Goal: Find specific page/section: Find specific page/section

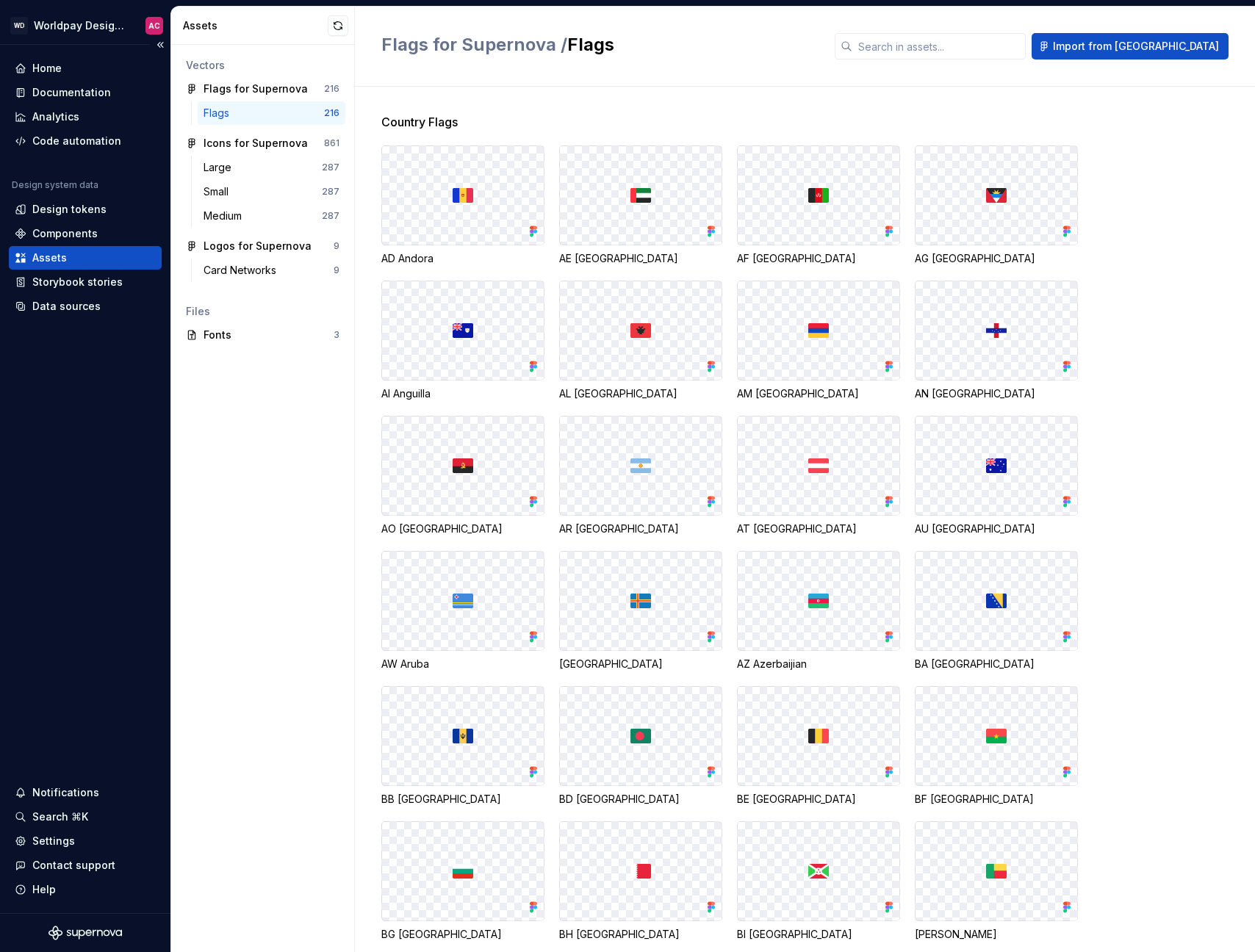
scroll to position [2292, 0]
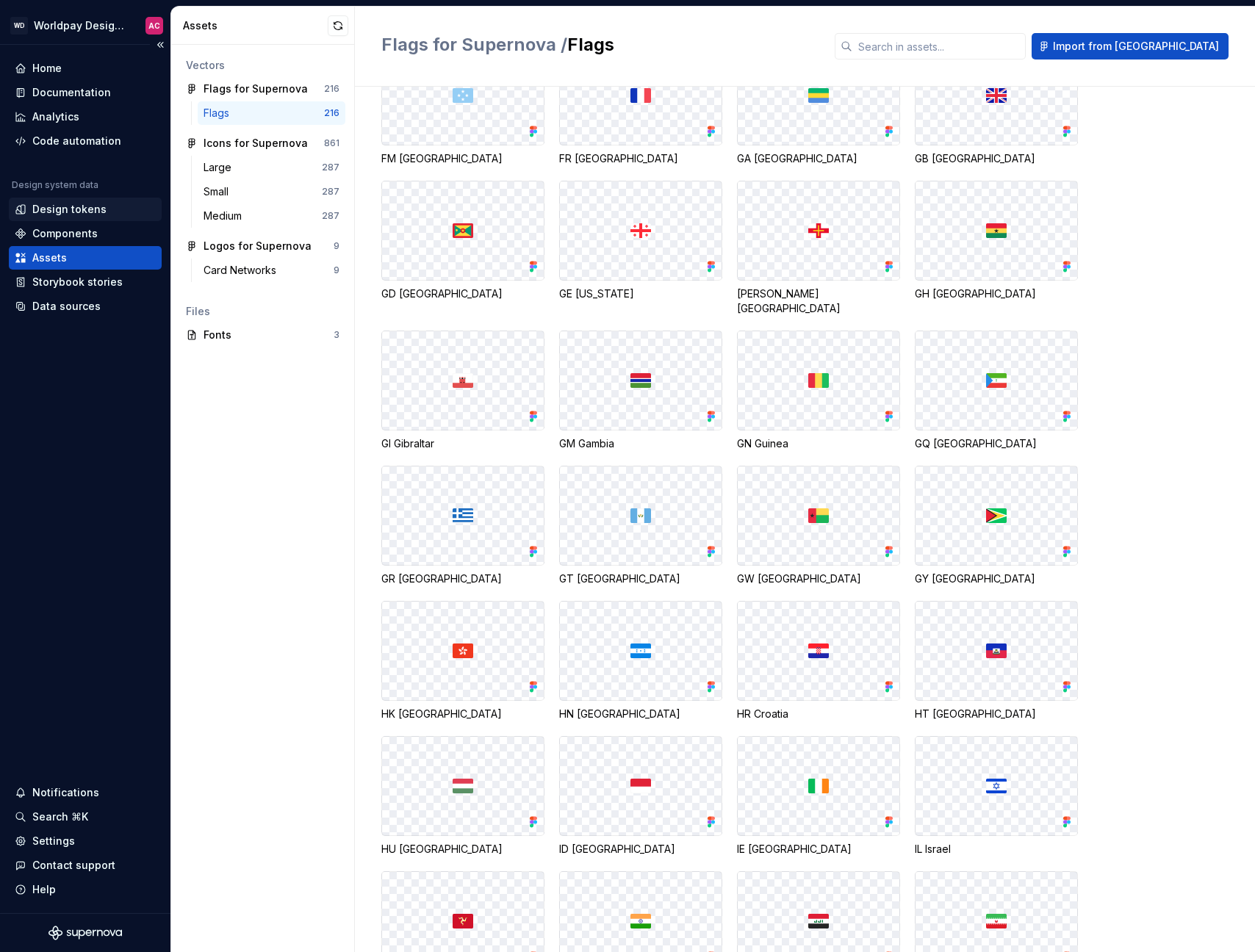
click at [77, 212] on div "Design tokens" at bounding box center [69, 209] width 74 height 15
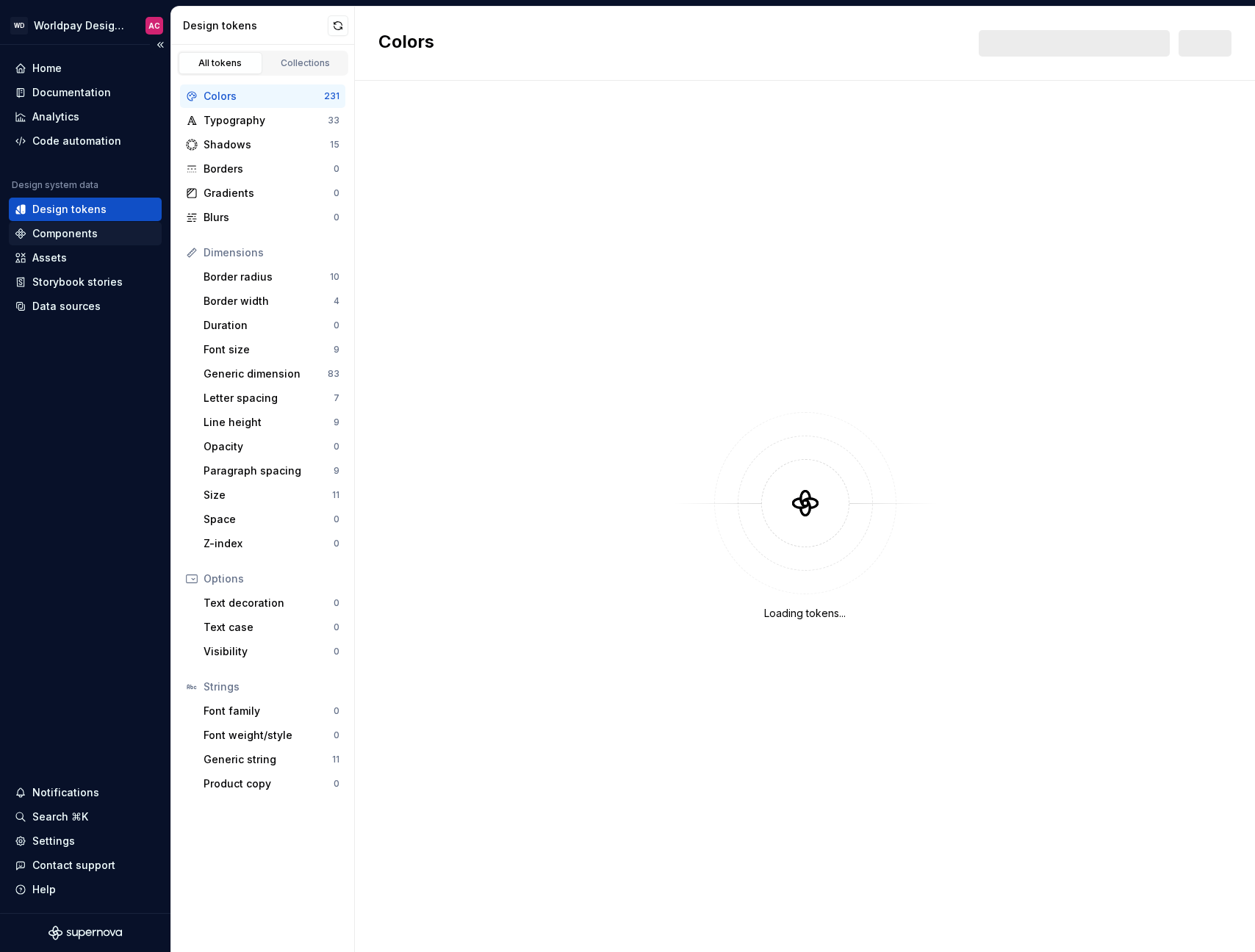
click at [80, 235] on div "Components" at bounding box center [65, 233] width 66 height 15
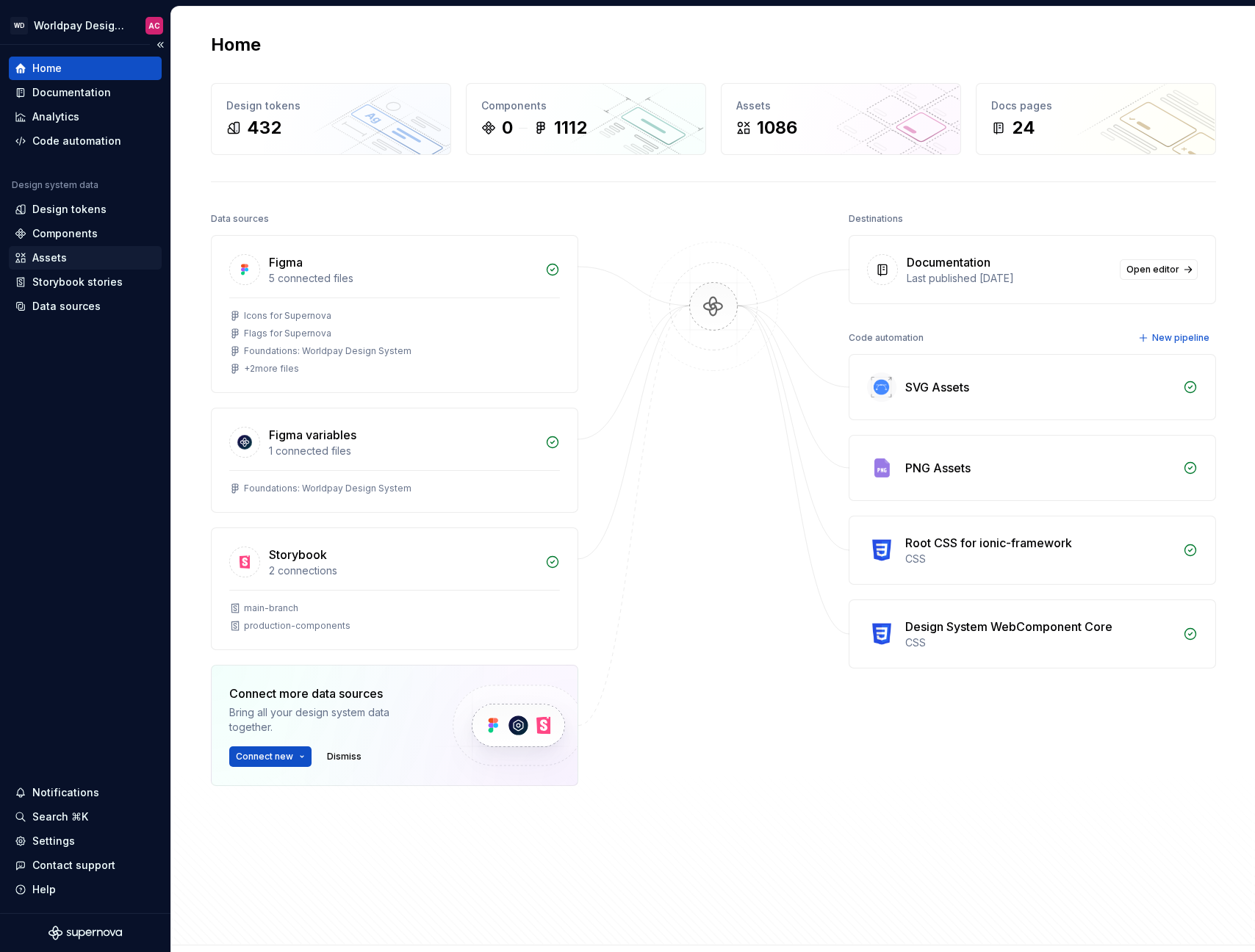
click at [55, 253] on div "Assets" at bounding box center [49, 258] width 34 height 15
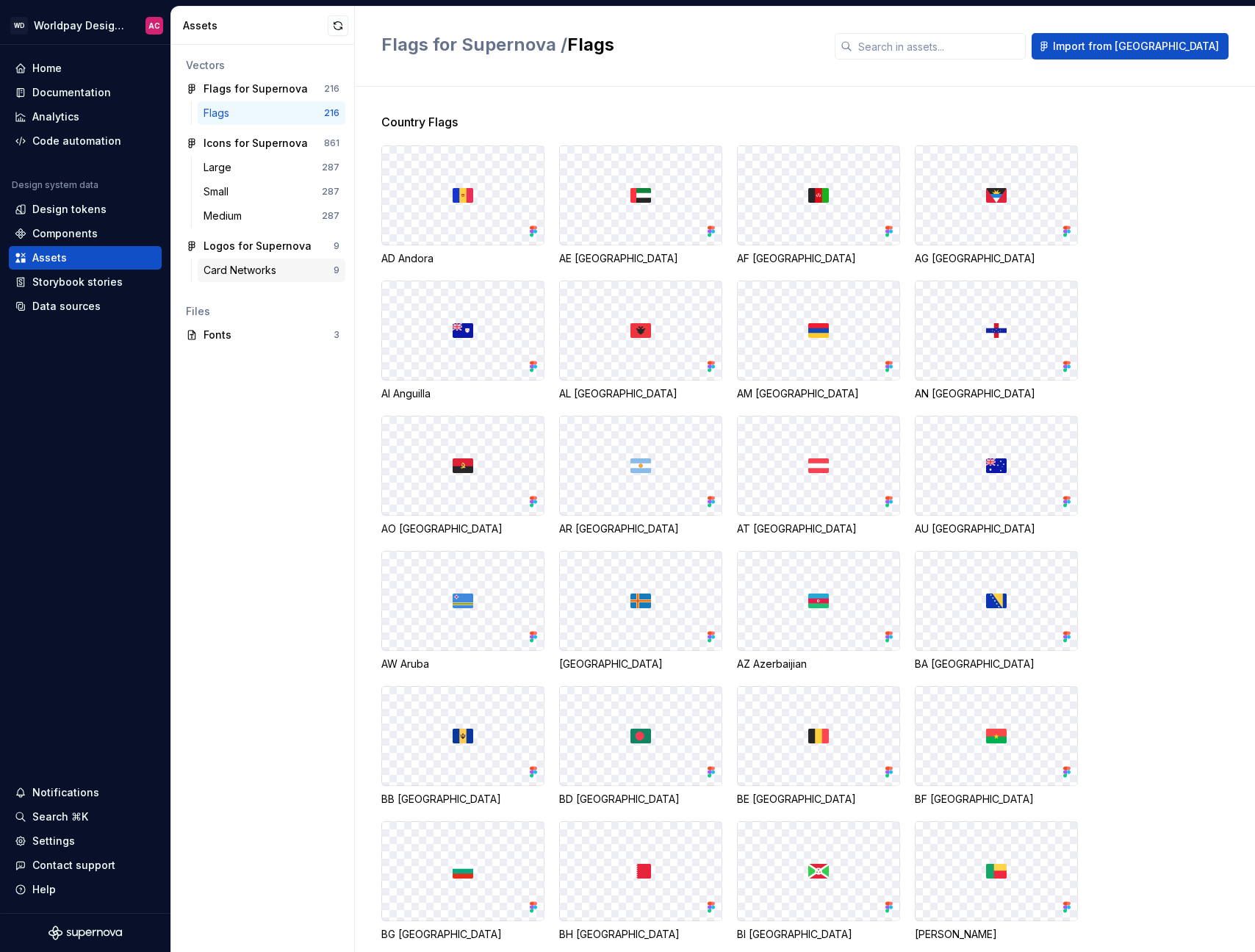
click at [275, 276] on div "Card Networks" at bounding box center [243, 270] width 78 height 15
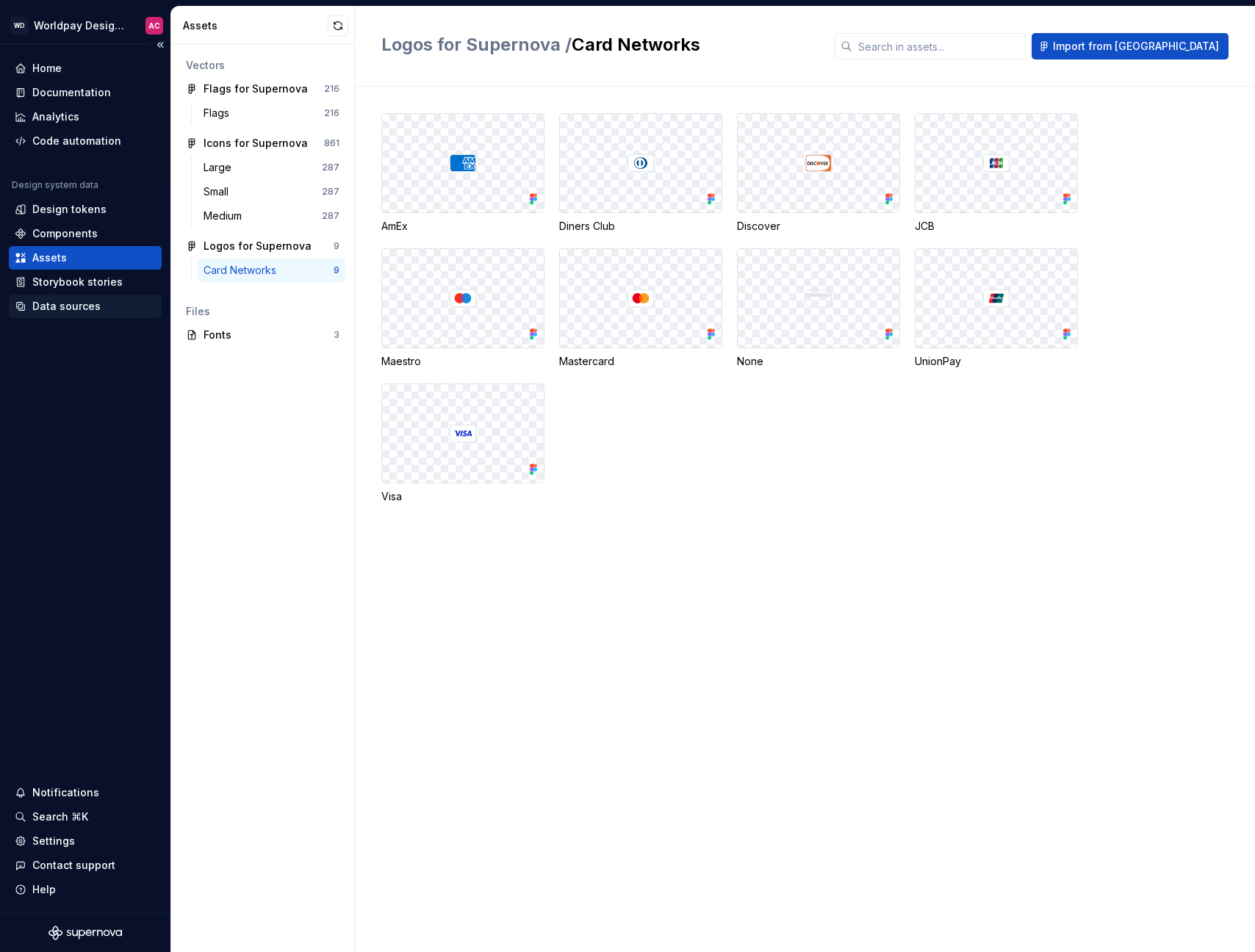
click at [53, 309] on div "Data sources" at bounding box center [66, 306] width 68 height 15
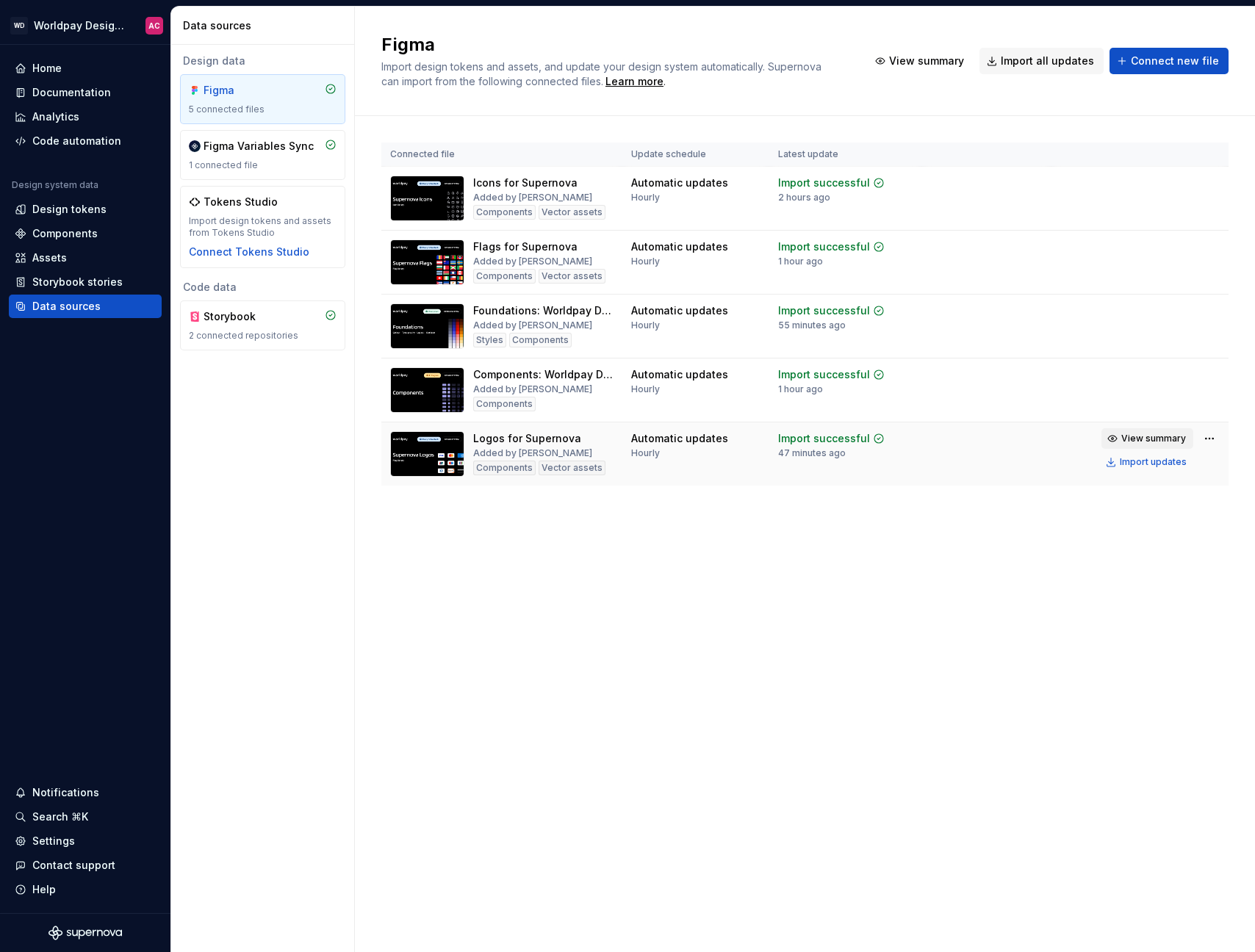
click at [1156, 438] on span "View summary" at bounding box center [1153, 438] width 65 height 12
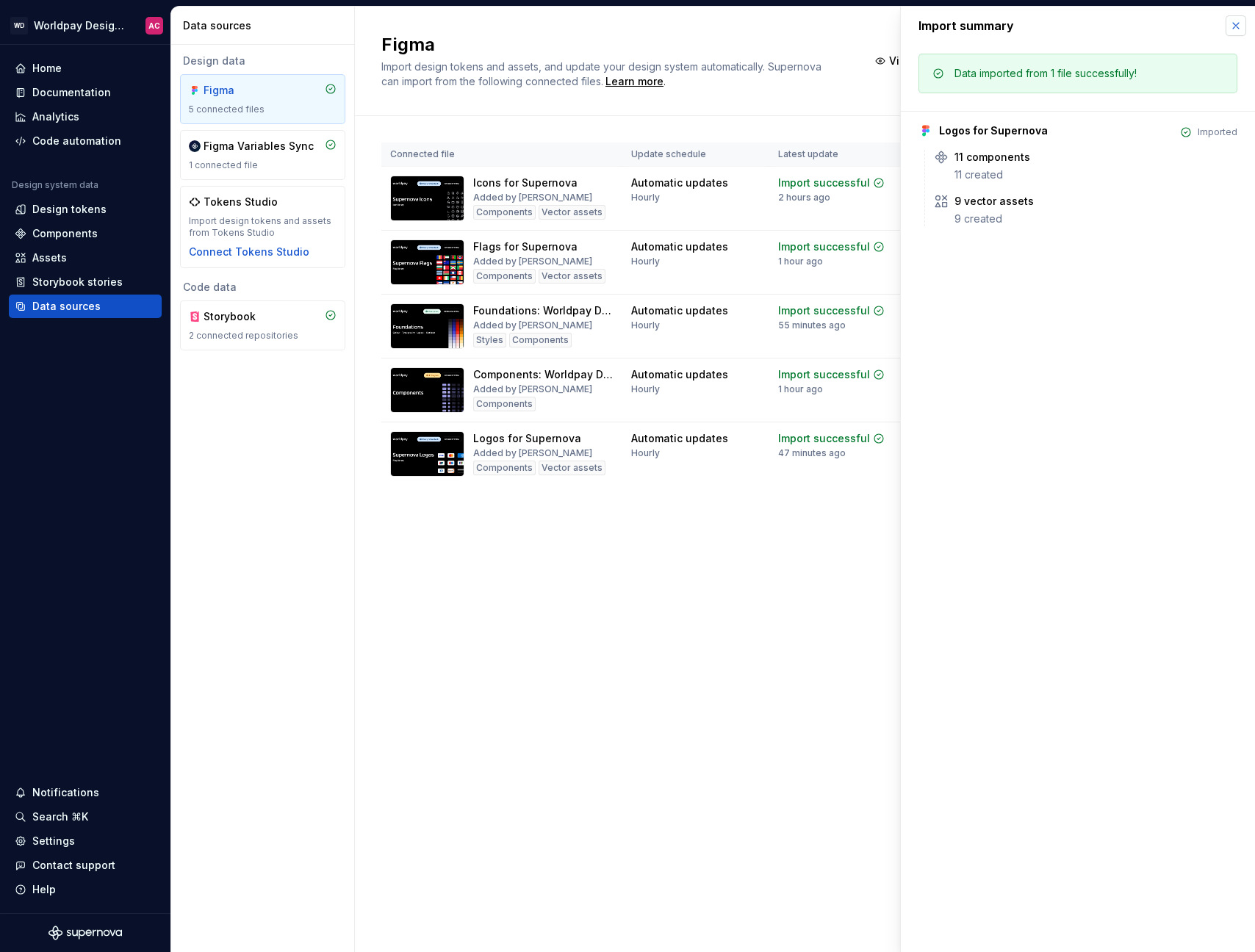
click at [1239, 27] on button "button" at bounding box center [1235, 26] width 20 height 20
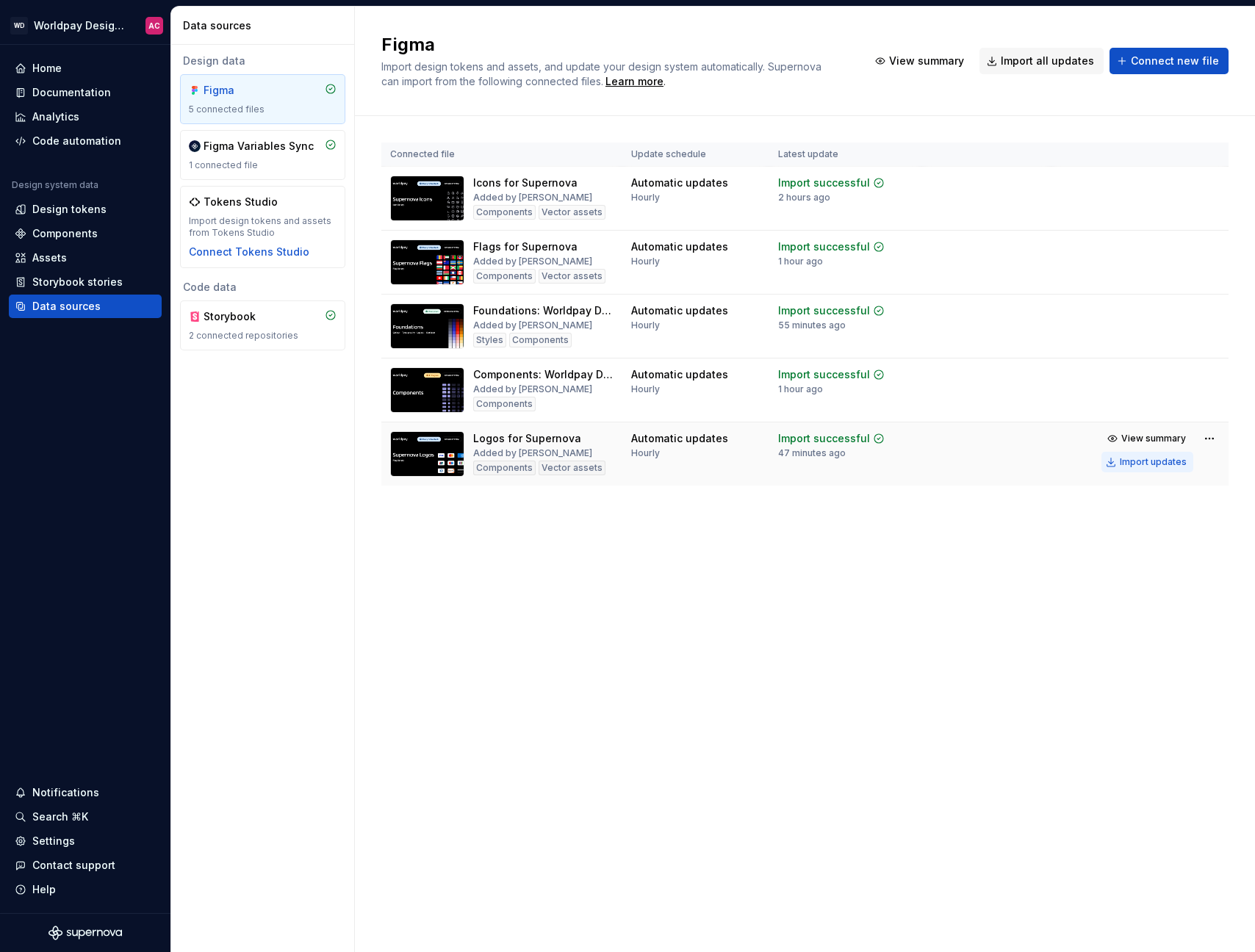
click at [1145, 460] on div "Import updates" at bounding box center [1152, 462] width 67 height 12
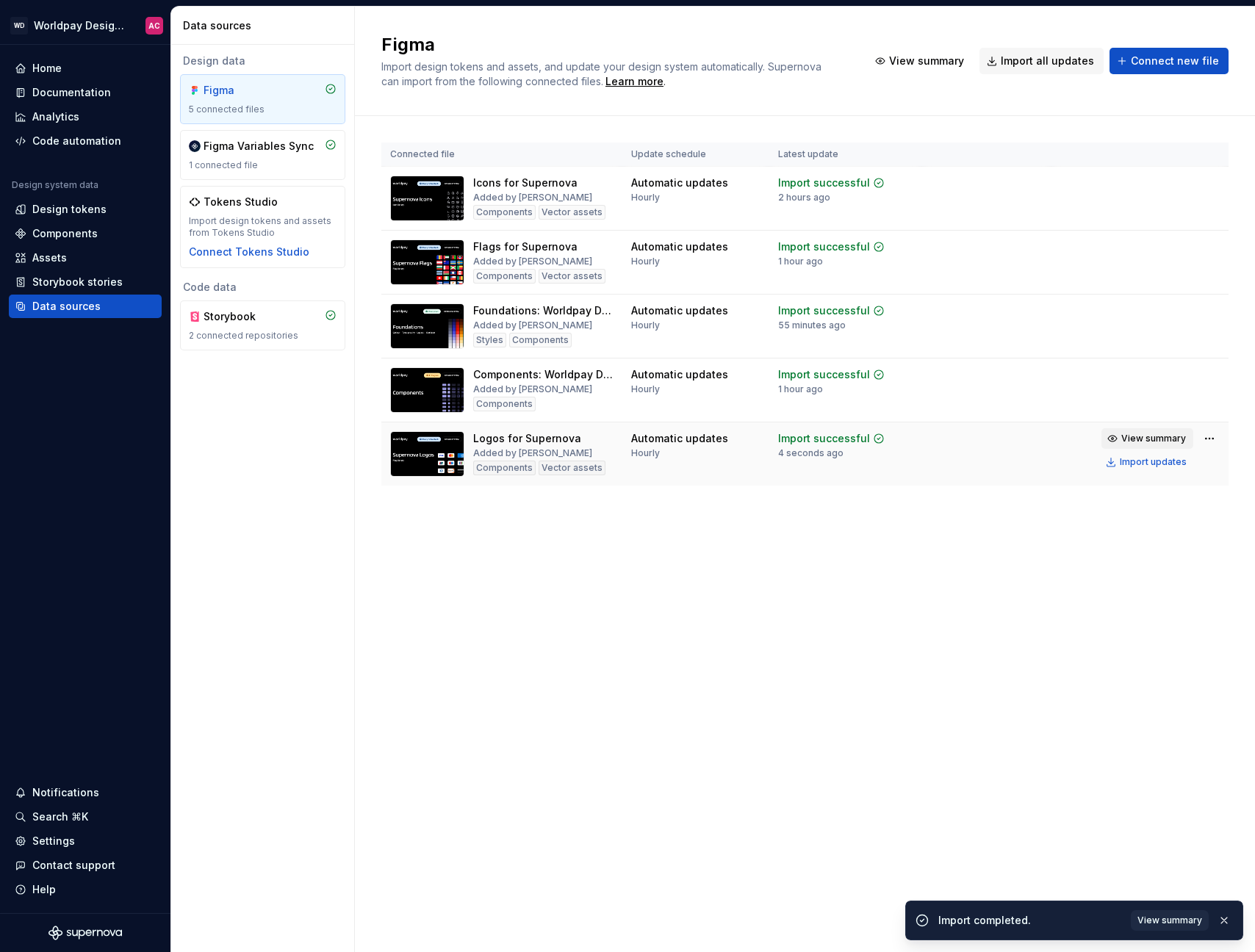
click at [1162, 436] on span "View summary" at bounding box center [1153, 438] width 65 height 12
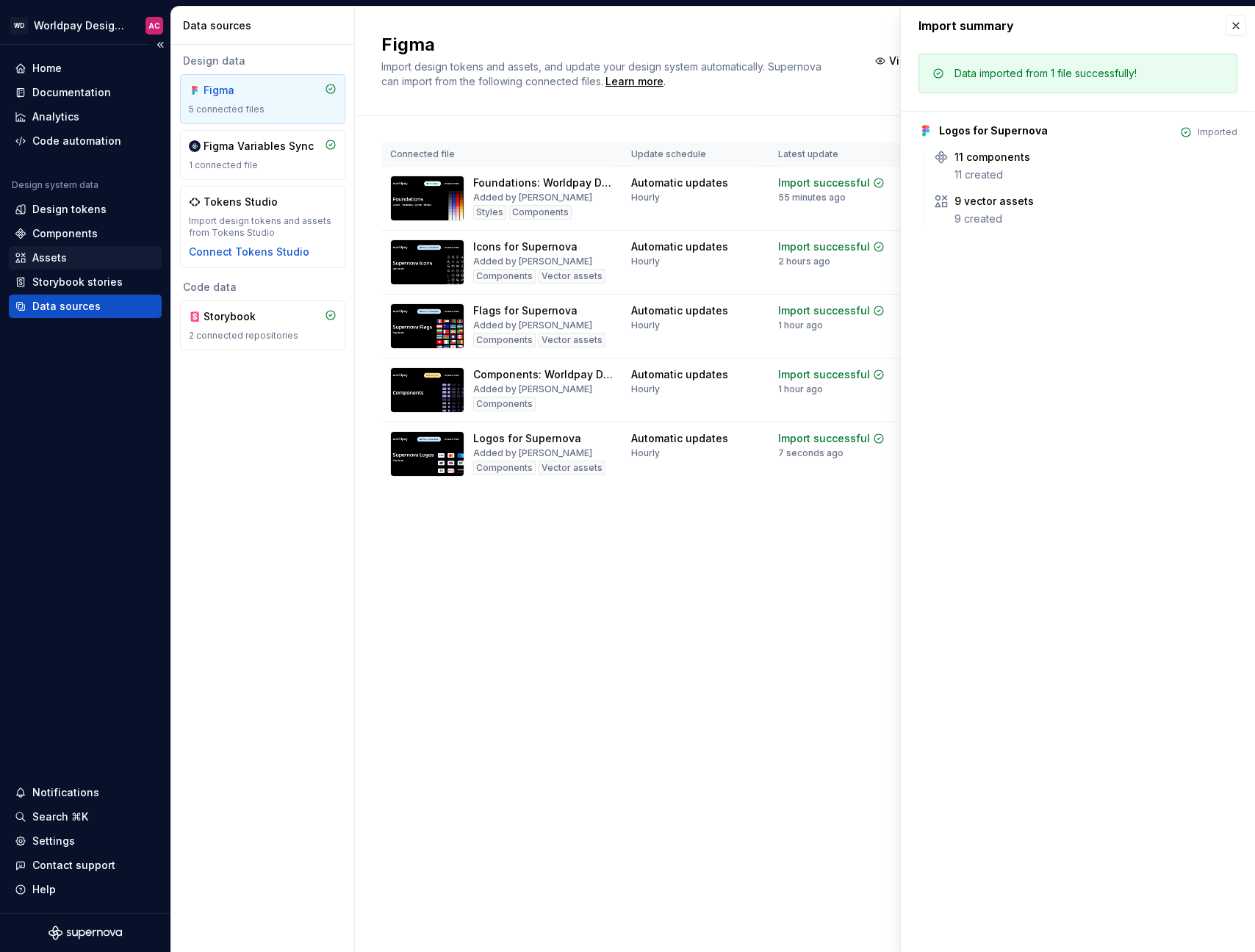
click at [67, 251] on div "Assets" at bounding box center [85, 258] width 141 height 15
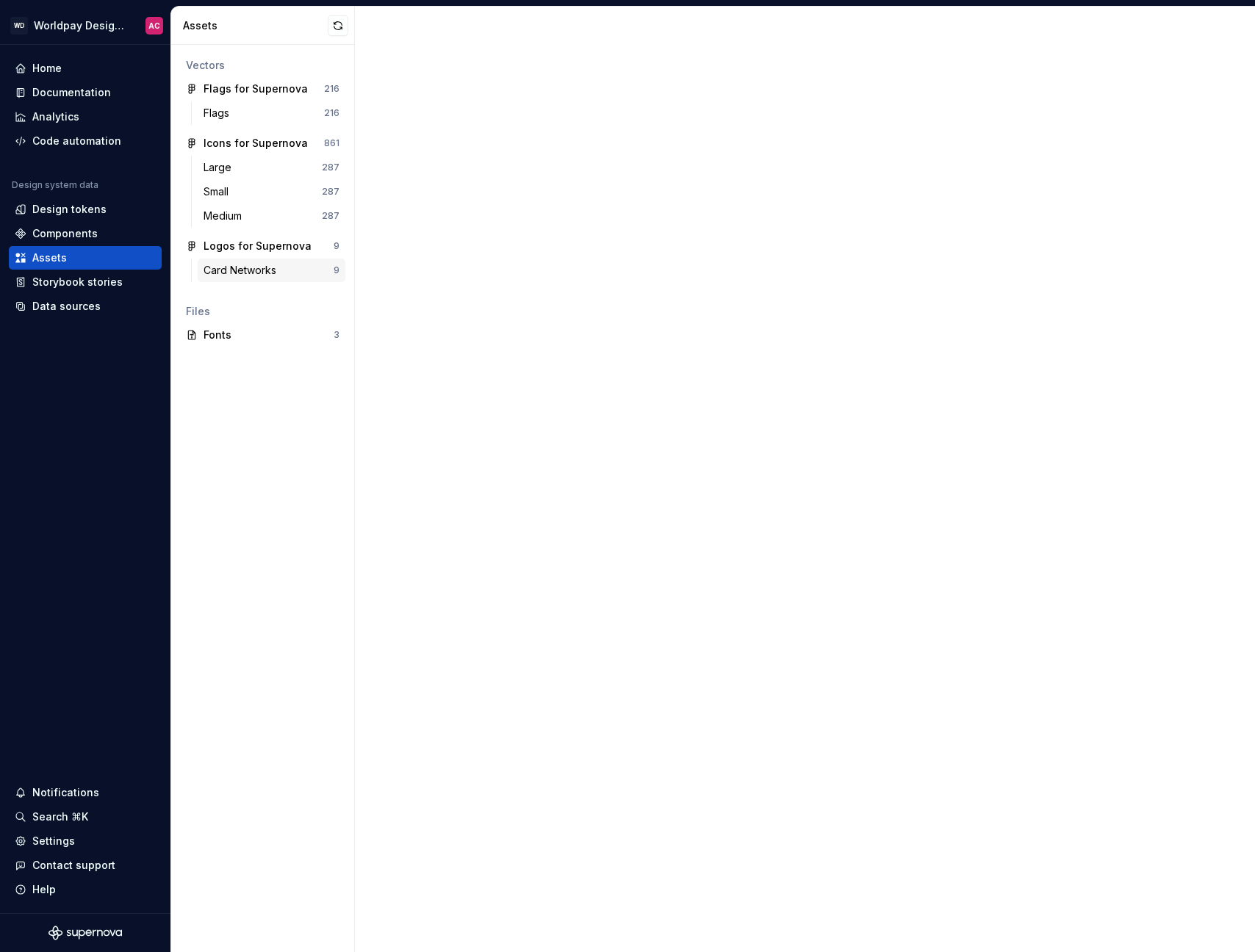
click at [283, 276] on div "Card Networks" at bounding box center [269, 270] width 130 height 15
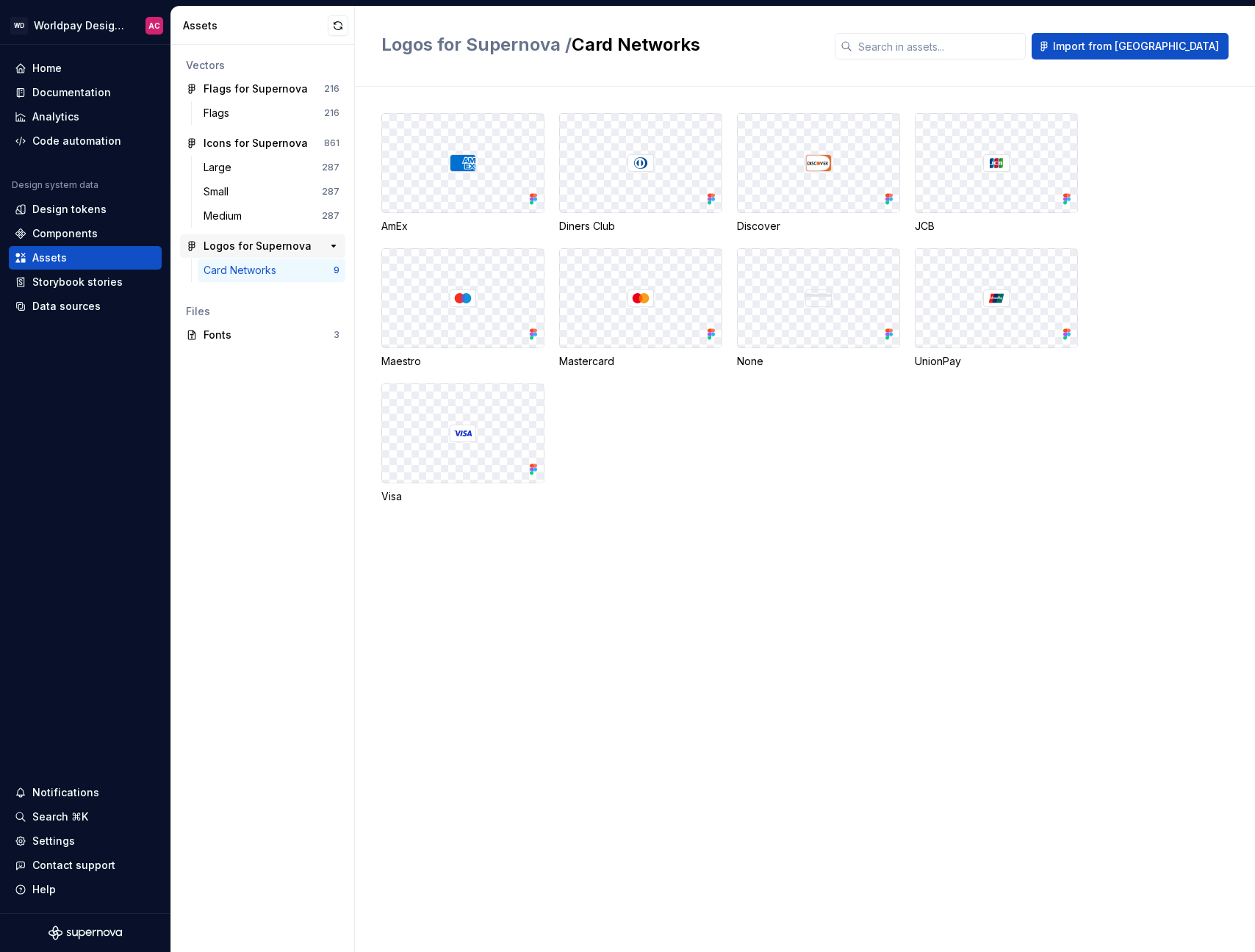
click at [284, 247] on div "Logos for Supernova" at bounding box center [258, 246] width 108 height 15
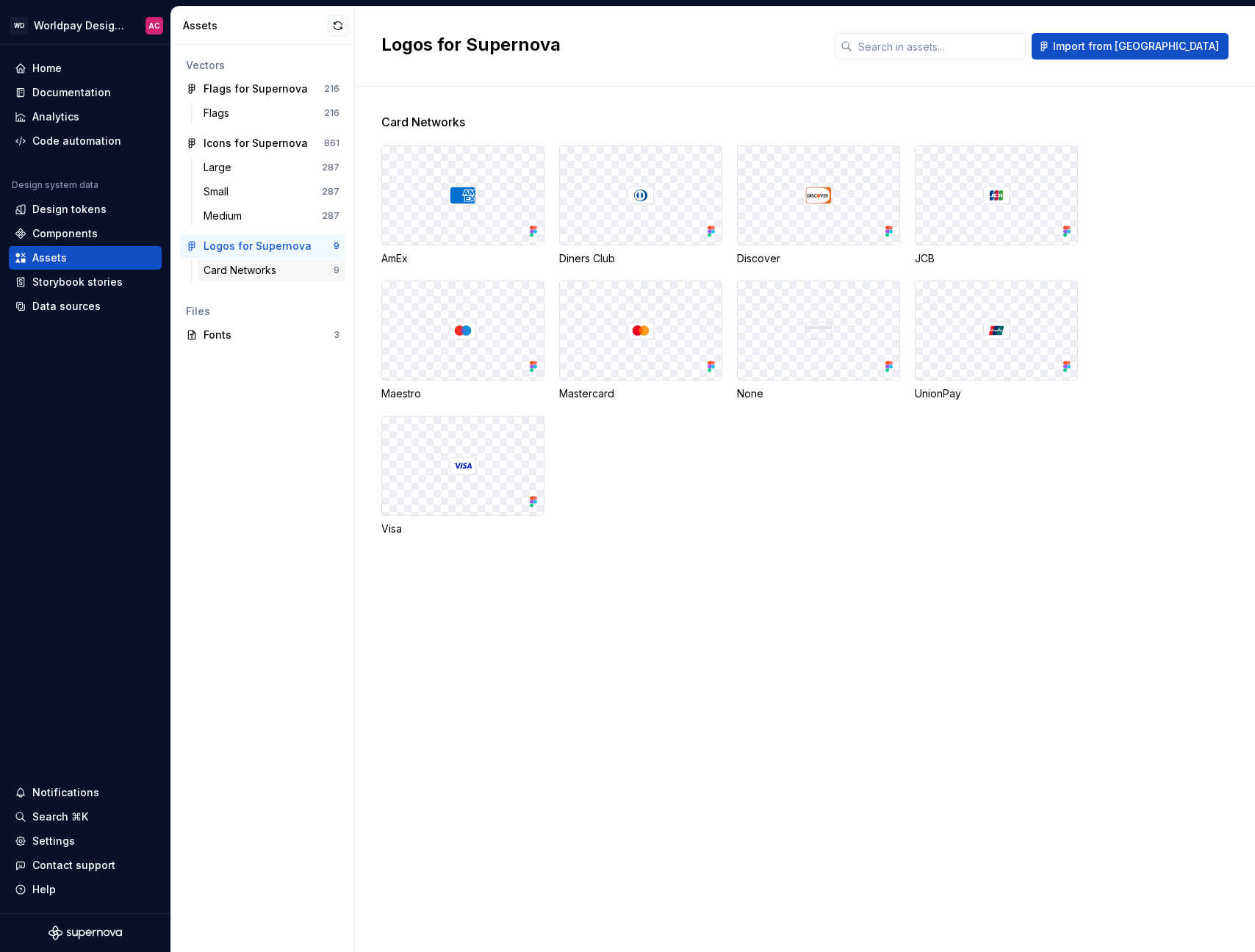
click at [279, 265] on div "Card Networks" at bounding box center [243, 270] width 78 height 15
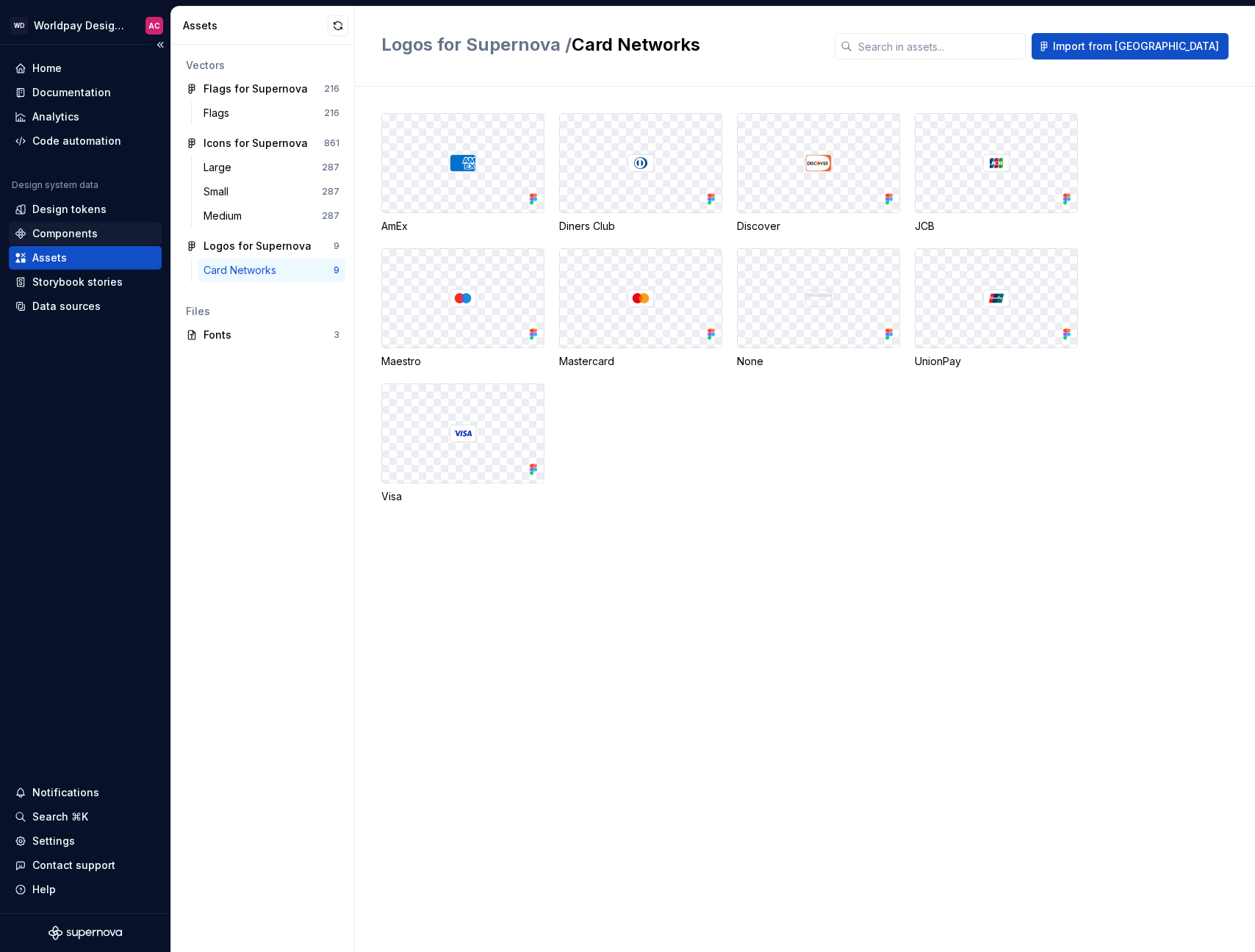
click at [85, 235] on div "Components" at bounding box center [65, 233] width 66 height 15
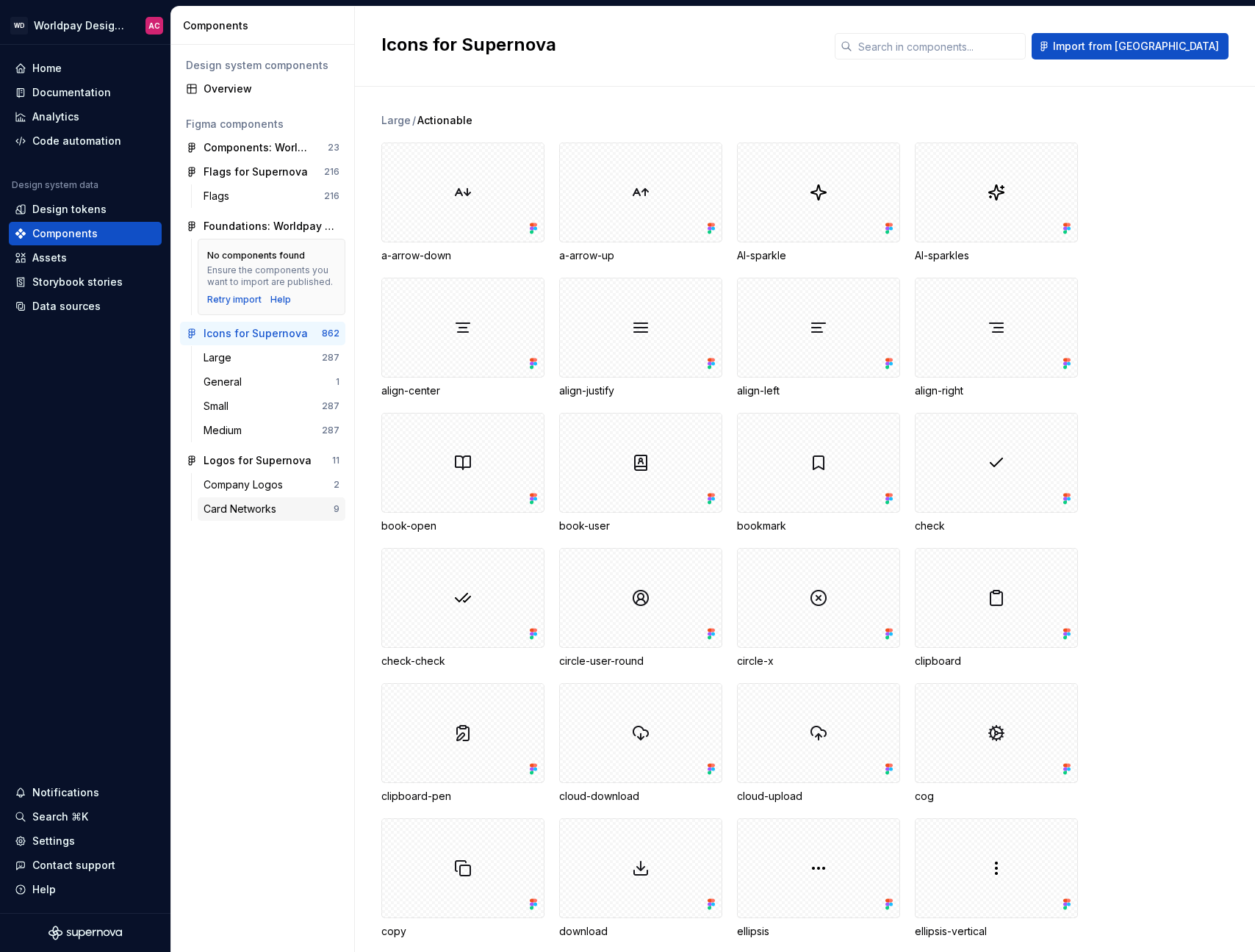
click at [265, 505] on div "Card Networks" at bounding box center [243, 509] width 78 height 15
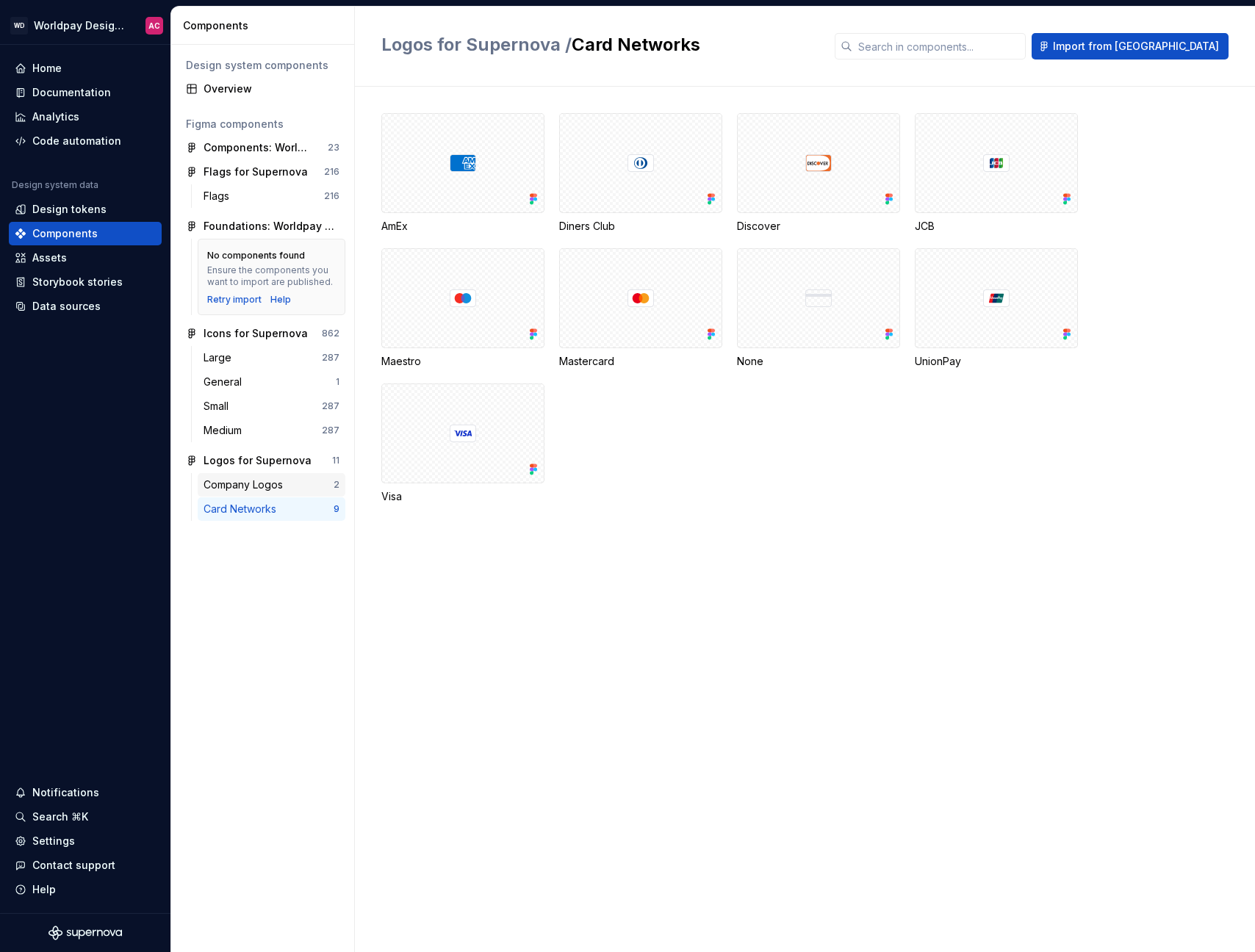
click at [269, 483] on div "Company Logos" at bounding box center [246, 485] width 85 height 15
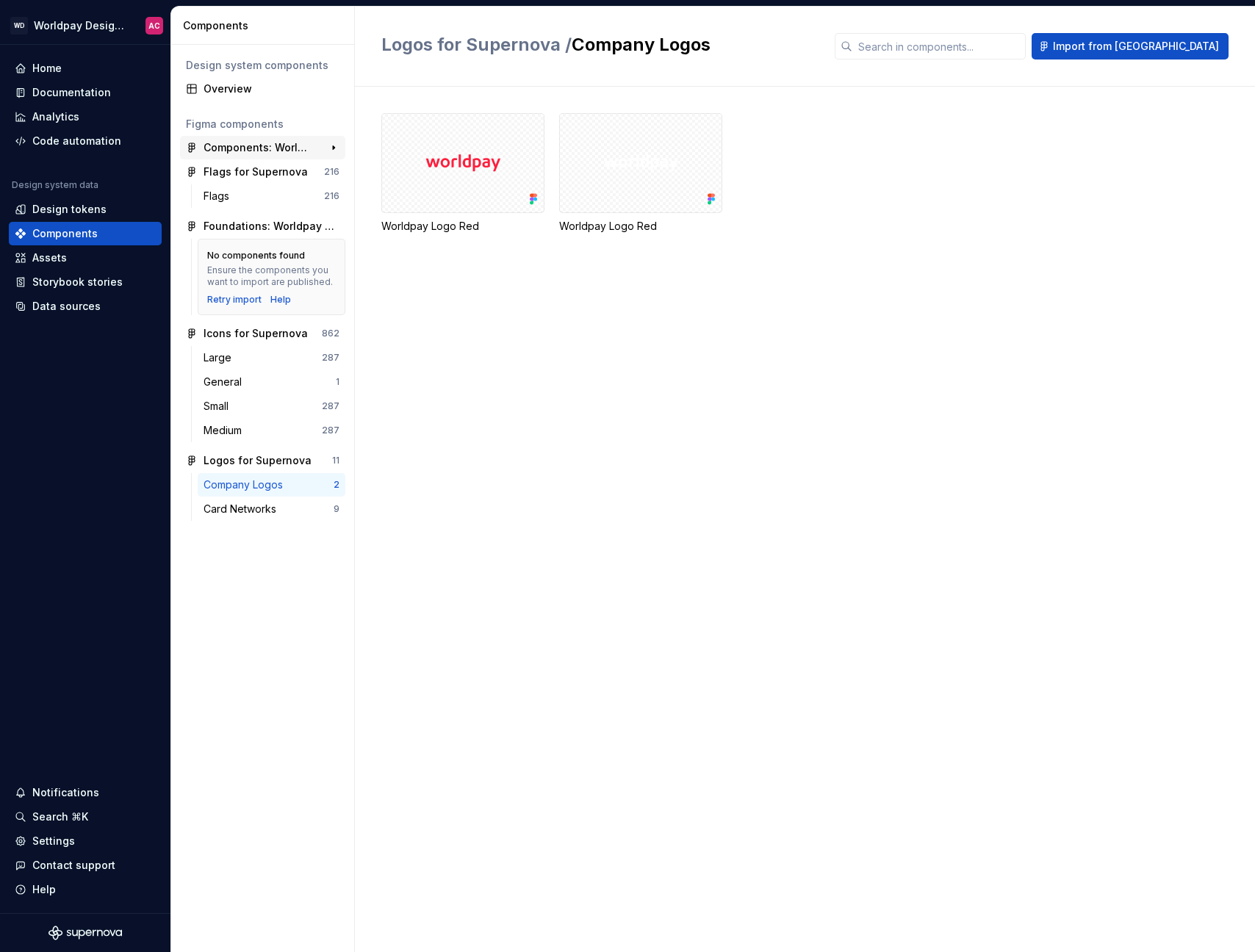
click at [287, 153] on div "Components: Worldpay Design System" at bounding box center [258, 147] width 110 height 15
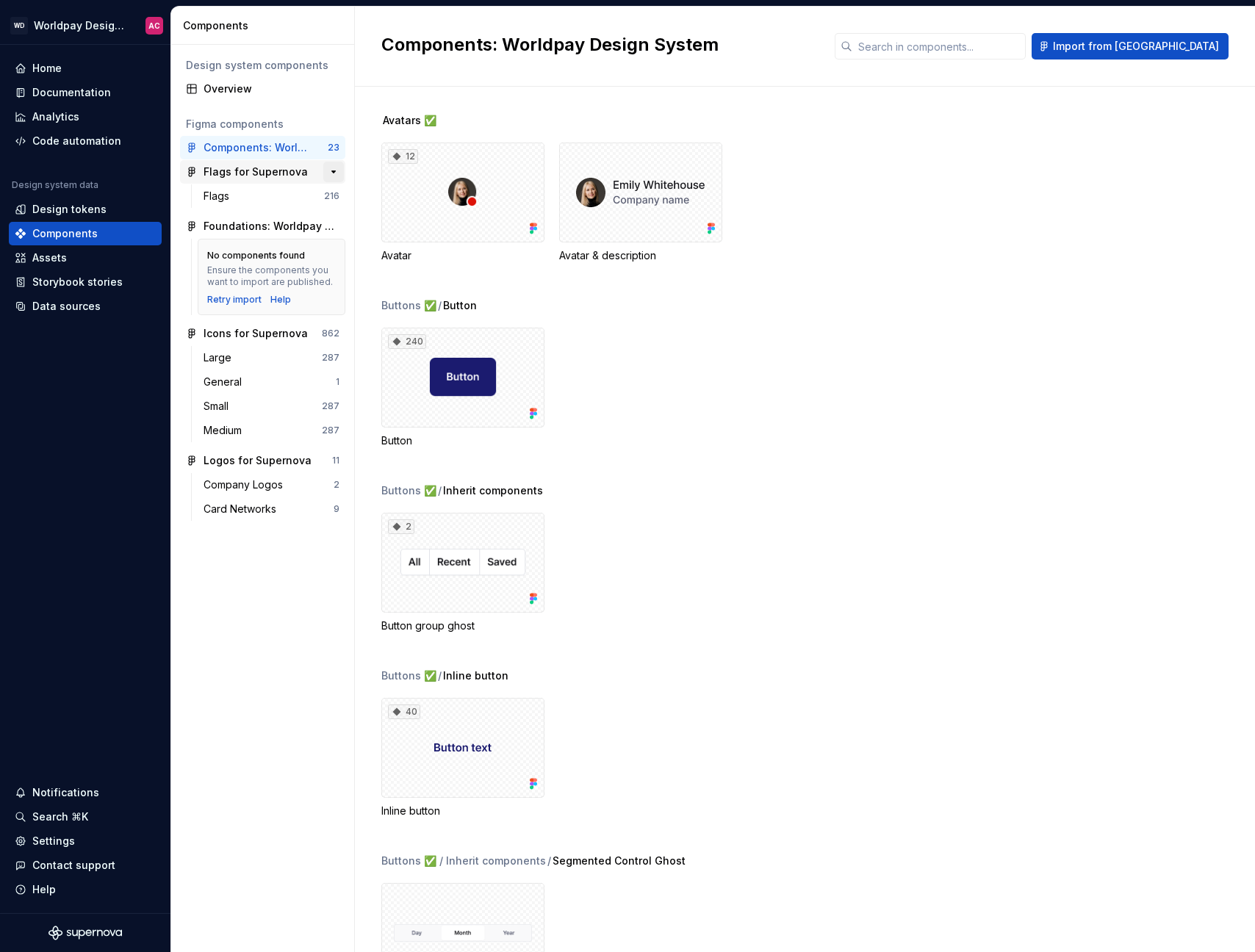
click at [329, 171] on button "button" at bounding box center [334, 171] width 20 height 20
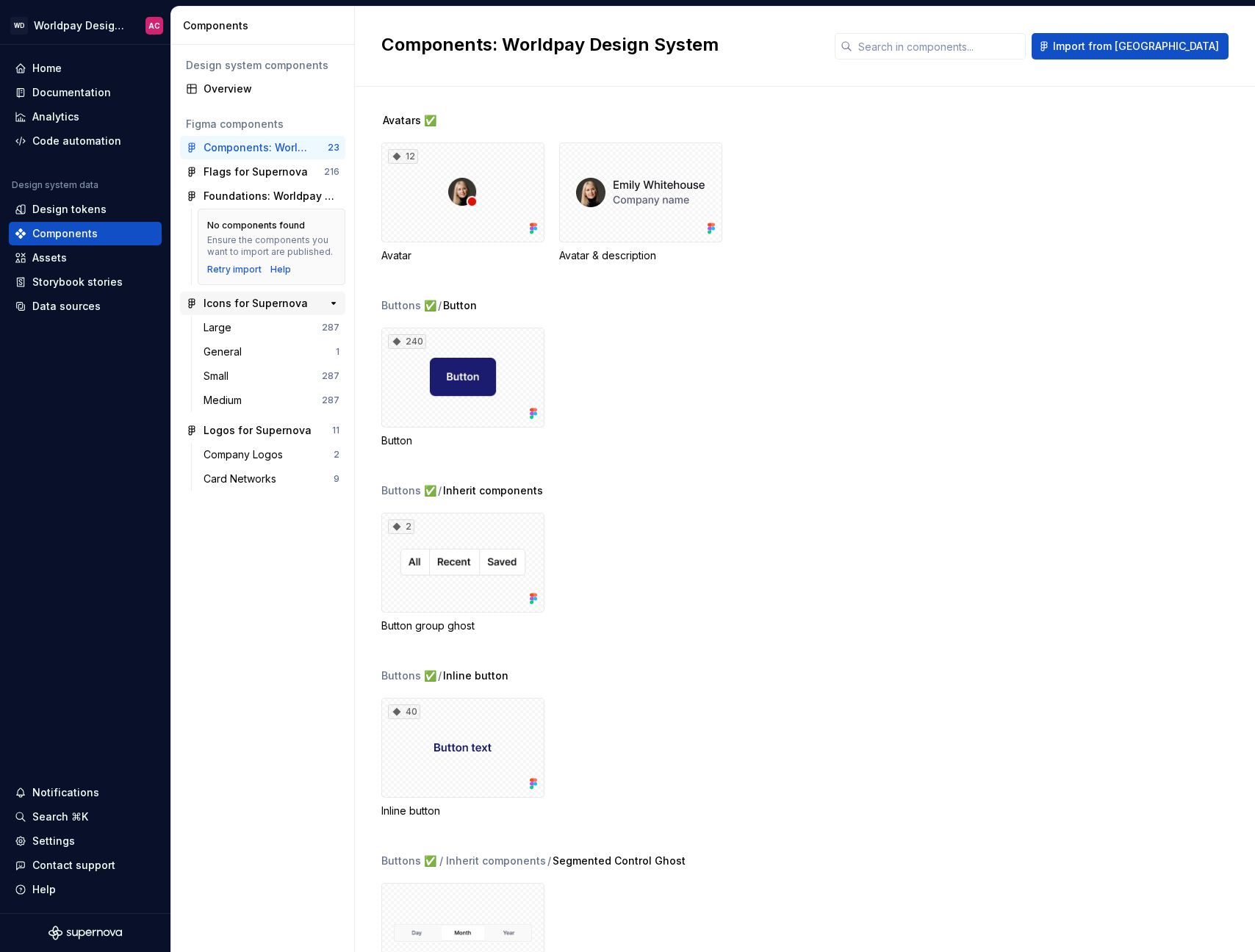
click at [316, 306] on div "862" at bounding box center [326, 303] width 27 height 20
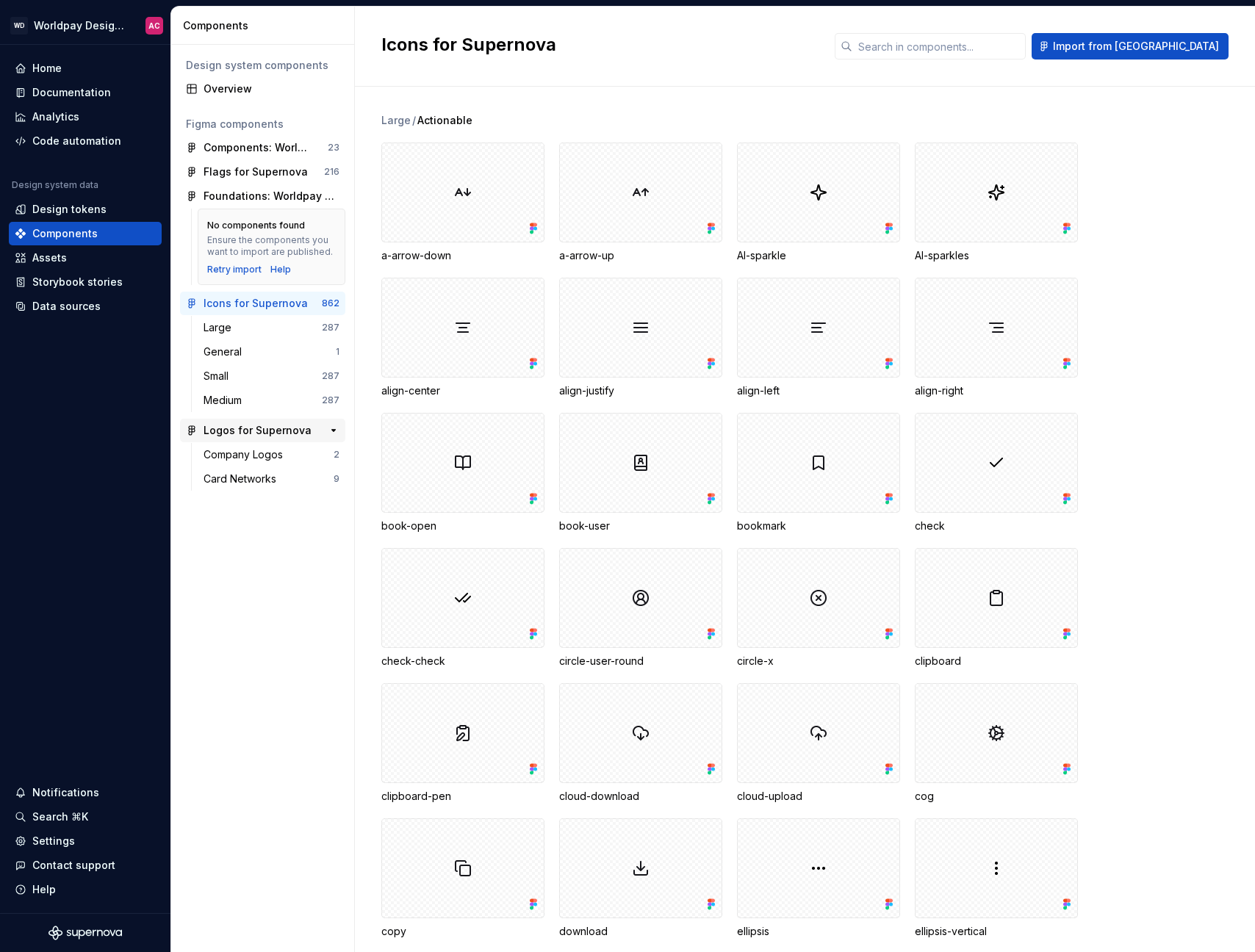
click at [312, 424] on div "Logos for Supernova" at bounding box center [258, 431] width 110 height 15
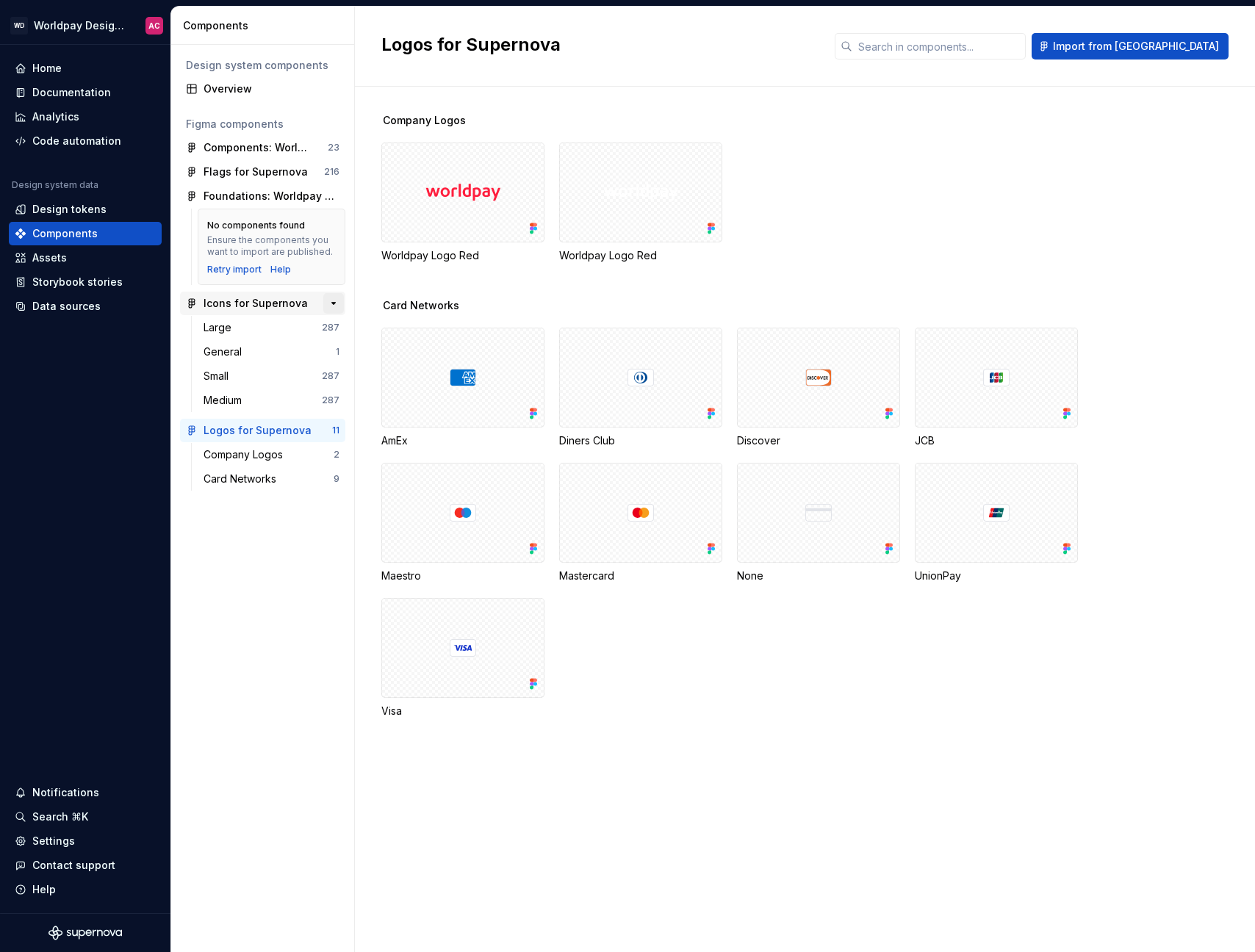
click at [332, 307] on button "button" at bounding box center [334, 303] width 20 height 20
click at [334, 328] on button "button" at bounding box center [334, 327] width 20 height 20
click at [290, 195] on div "Foundations: Worldpay Design System" at bounding box center [272, 196] width 136 height 15
